Goal: Task Accomplishment & Management: Manage account settings

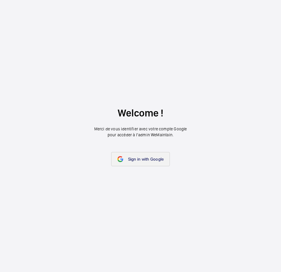
click at [143, 159] on span "Sign in with Google" at bounding box center [146, 159] width 36 height 5
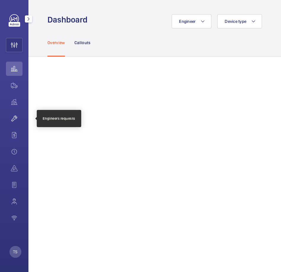
click at [16, 122] on wm-front-icon-button at bounding box center [14, 118] width 17 height 14
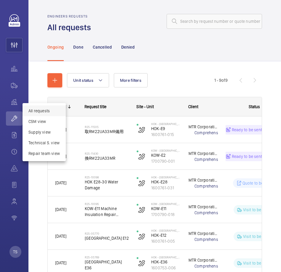
click at [94, 66] on div at bounding box center [140, 136] width 281 height 272
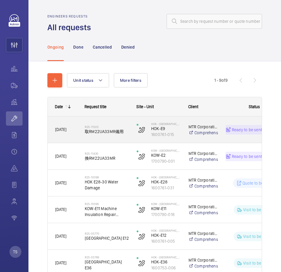
click at [122, 132] on span "取RM22UA33MR備用" at bounding box center [107, 131] width 44 height 6
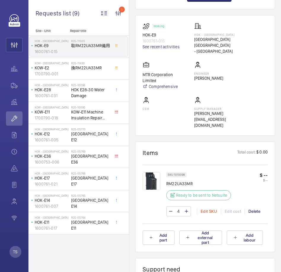
scroll to position [371, 0]
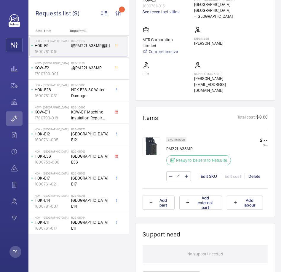
click at [195, 146] on p "RM22UA33MR" at bounding box center [200, 149] width 68 height 6
click at [181, 146] on p "RM22UA33MR" at bounding box center [200, 149] width 68 height 6
click at [156, 137] on img at bounding box center [151, 146] width 18 height 18
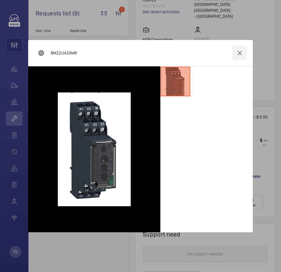
click at [240, 55] on wm-front-icon-button at bounding box center [239, 53] width 14 height 14
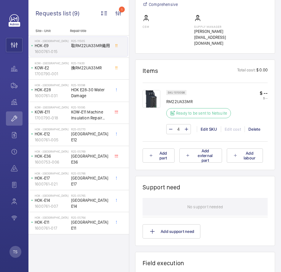
scroll to position [625, 0]
